Goal: Navigation & Orientation: Find specific page/section

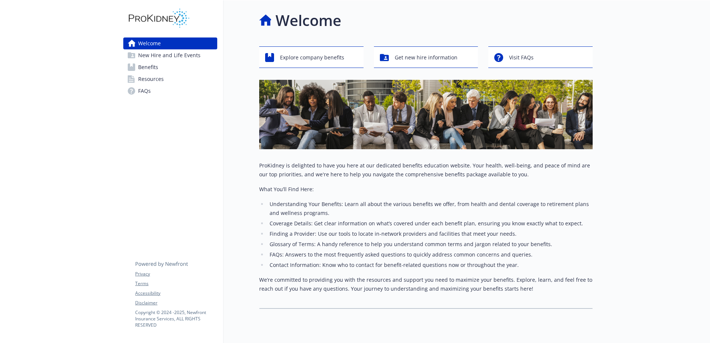
click at [154, 54] on span "New Hire and Life Events" at bounding box center [169, 55] width 62 height 12
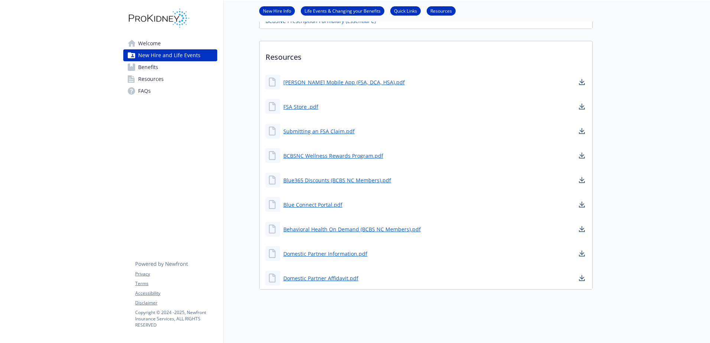
scroll to position [223, 0]
click at [173, 71] on link "Benefits" at bounding box center [170, 67] width 94 height 12
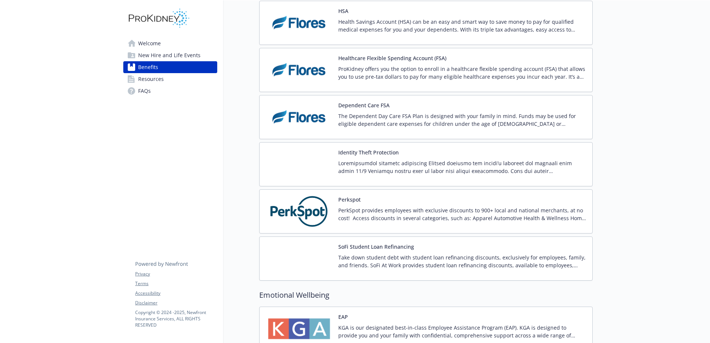
scroll to position [875, 0]
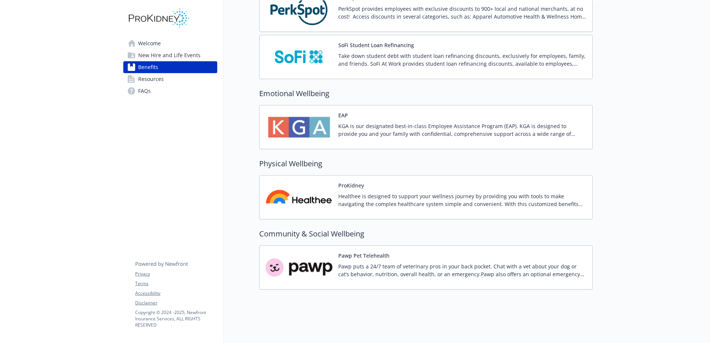
click at [147, 47] on span "Welcome" at bounding box center [149, 43] width 23 height 12
